Goal: Navigation & Orientation: Find specific page/section

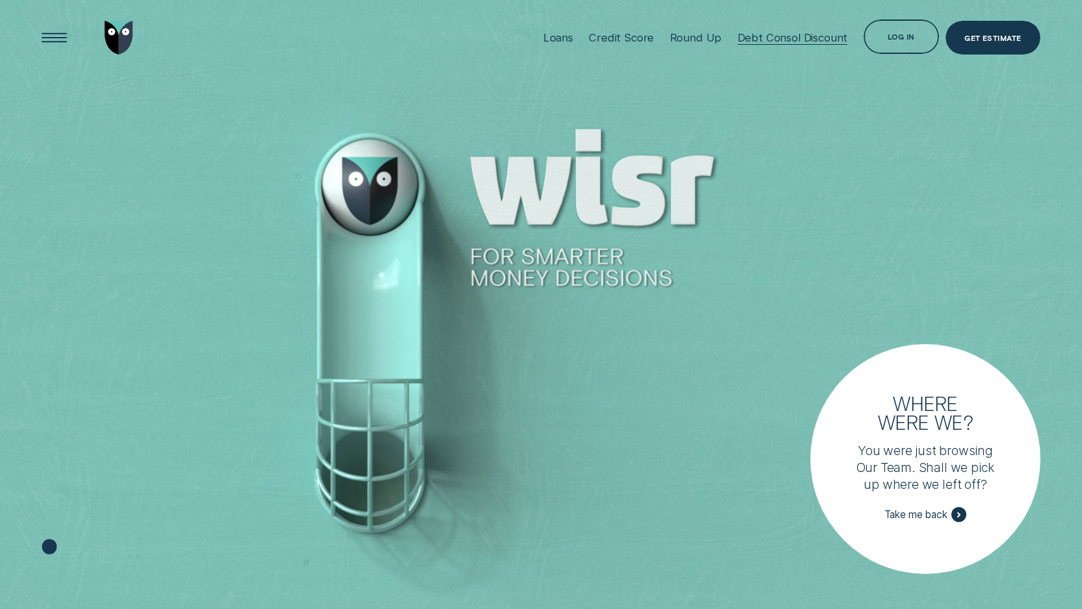
click at [798, 36] on div "Debt Consol Discount" at bounding box center [792, 37] width 110 height 13
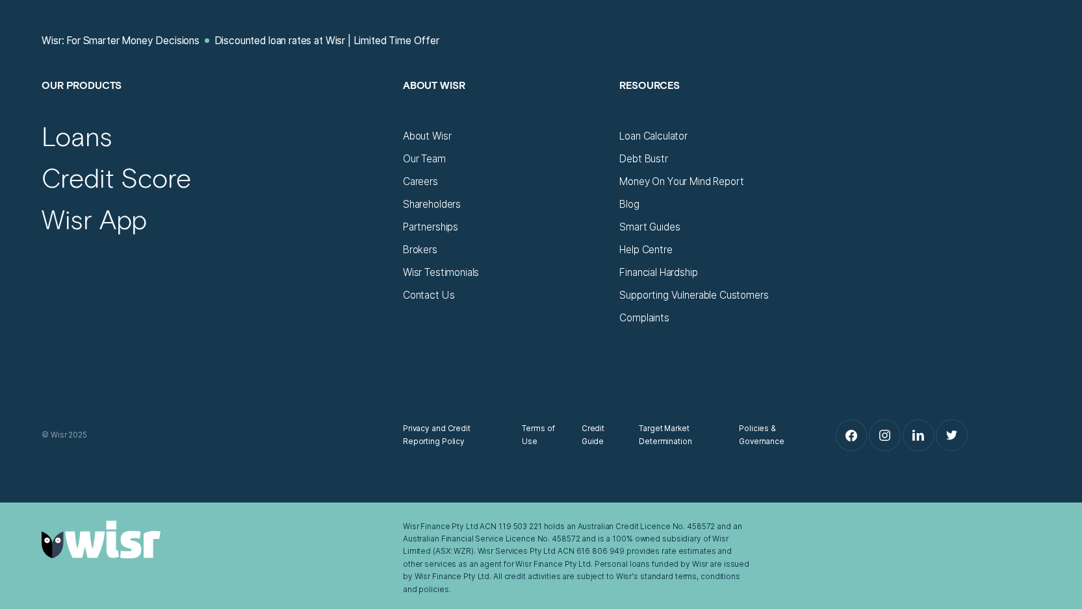
scroll to position [2788, 0]
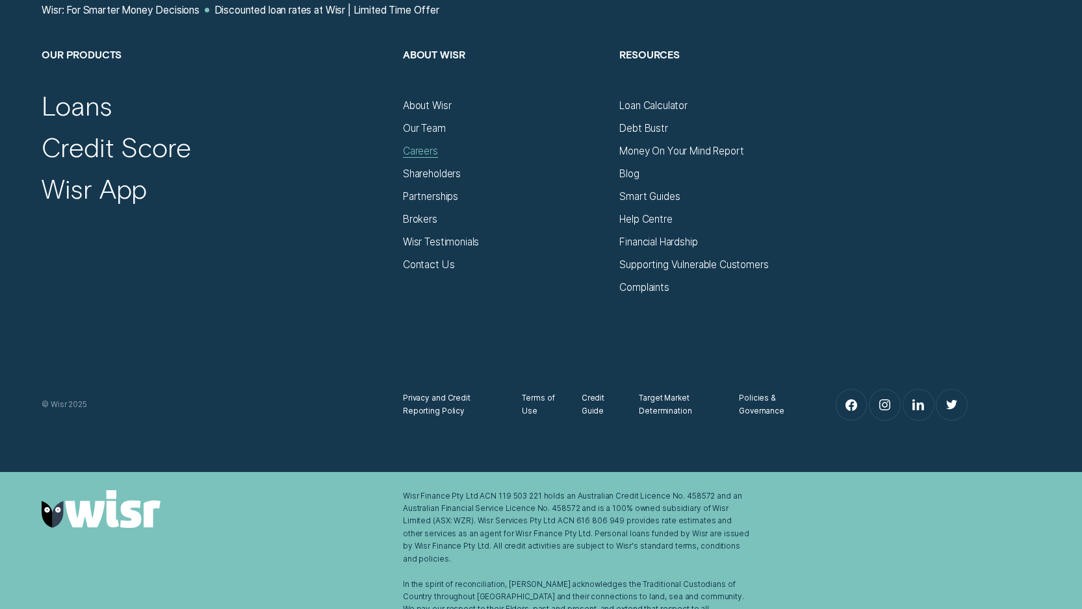
click at [432, 145] on div "Careers" at bounding box center [420, 151] width 35 height 12
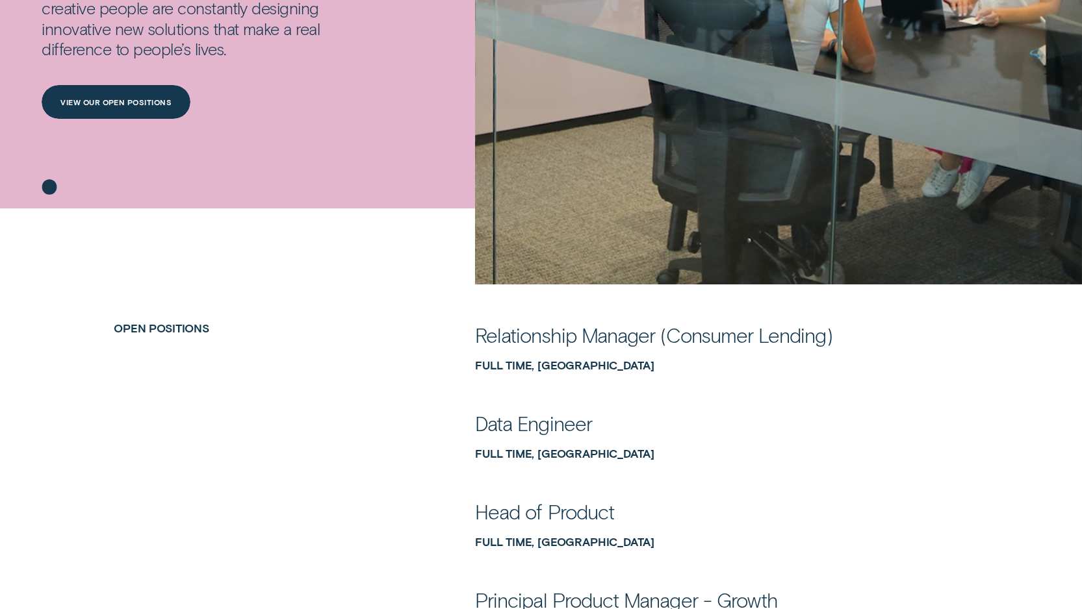
scroll to position [622, 0]
